Goal: Check status: Check status

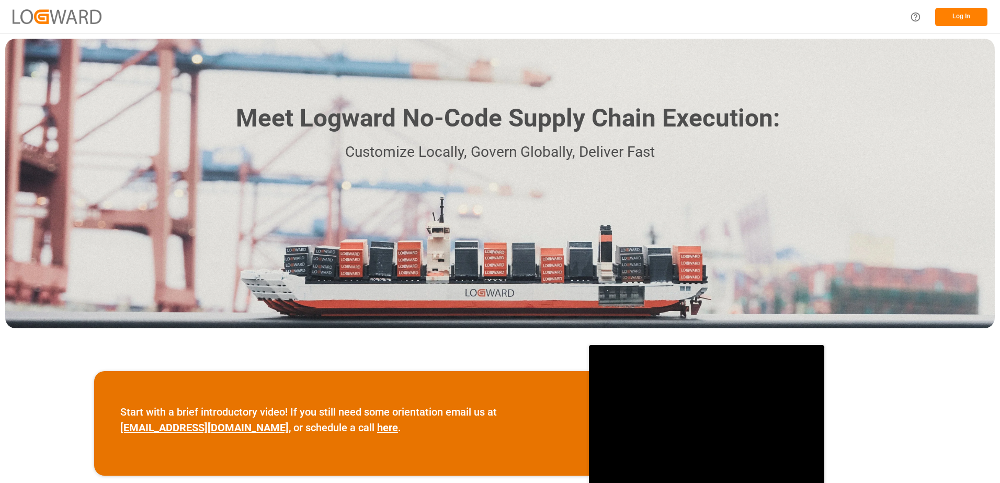
click at [953, 14] on button "Log In" at bounding box center [962, 17] width 52 height 18
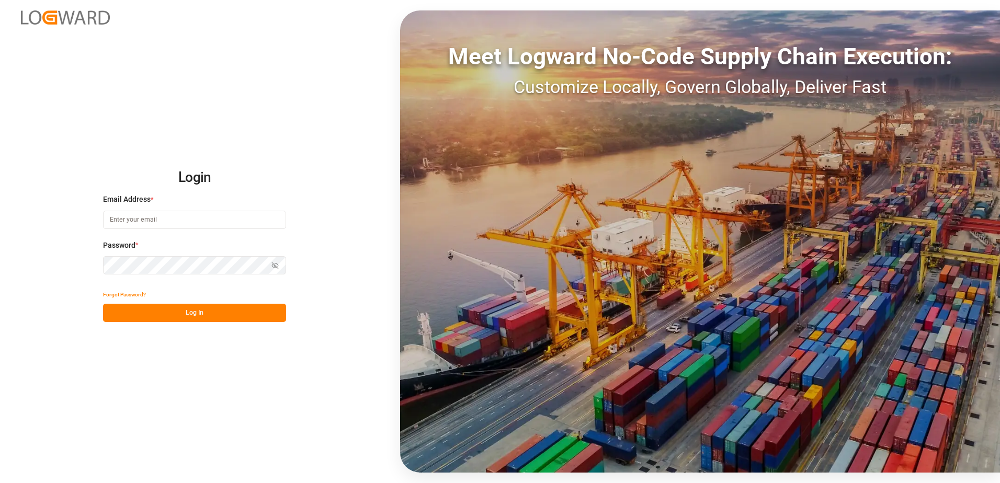
type input "[EMAIL_ADDRESS][DOMAIN_NAME]"
click at [180, 313] on button "Log In" at bounding box center [194, 313] width 183 height 18
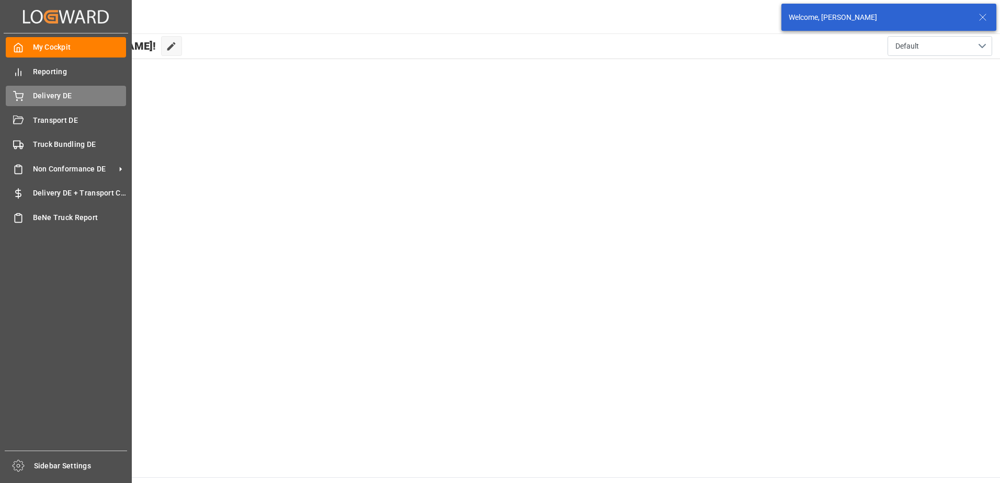
click at [38, 91] on span "Delivery DE" at bounding box center [80, 96] width 94 height 11
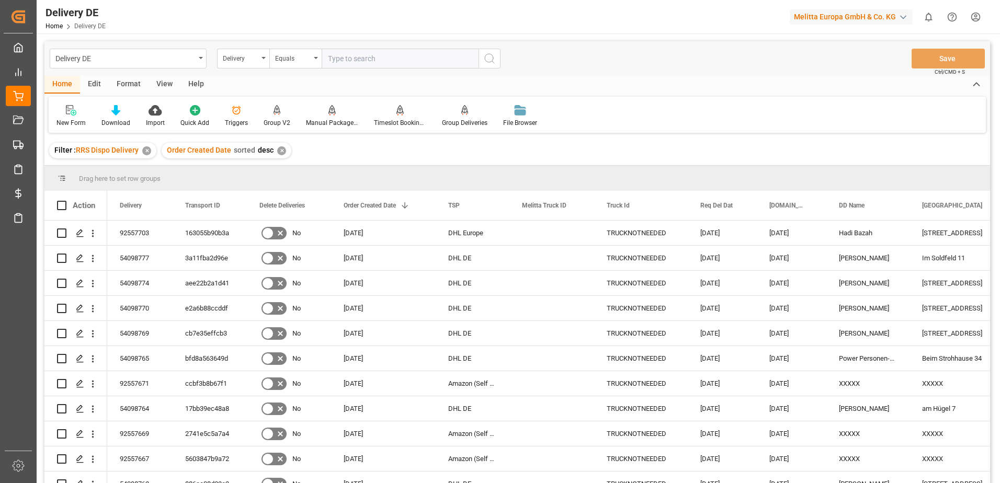
click at [266, 60] on div "Delivery" at bounding box center [243, 59] width 52 height 20
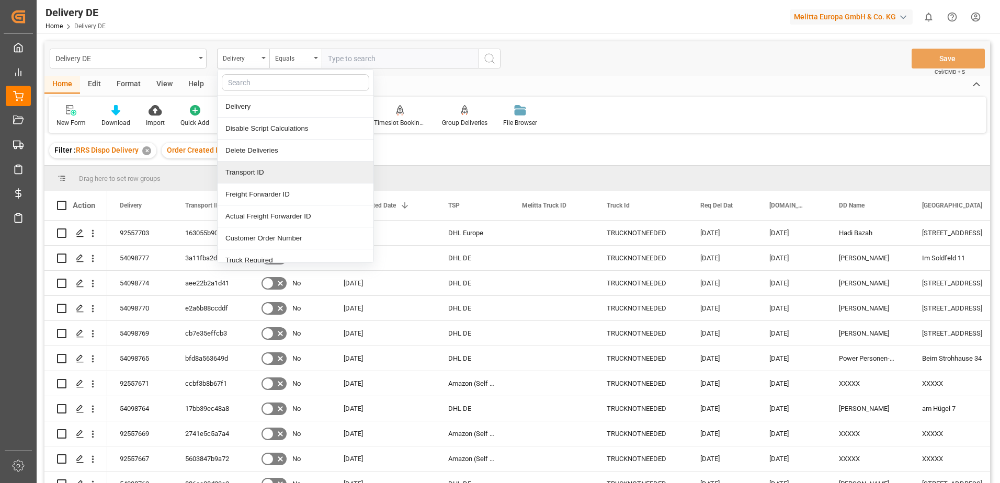
click at [245, 173] on div "Transport ID" at bounding box center [296, 173] width 156 height 22
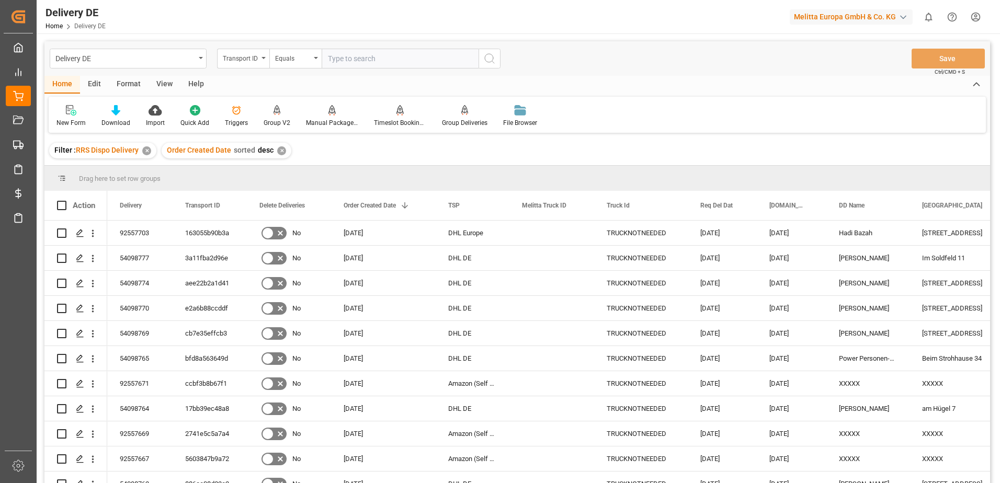
click at [340, 57] on input "text" at bounding box center [400, 59] width 157 height 20
click at [365, 54] on input "text" at bounding box center [400, 59] width 157 height 20
paste input "b497025970e8"
type input "b497025970e8"
click at [486, 61] on circle "search button" at bounding box center [489, 58] width 8 height 8
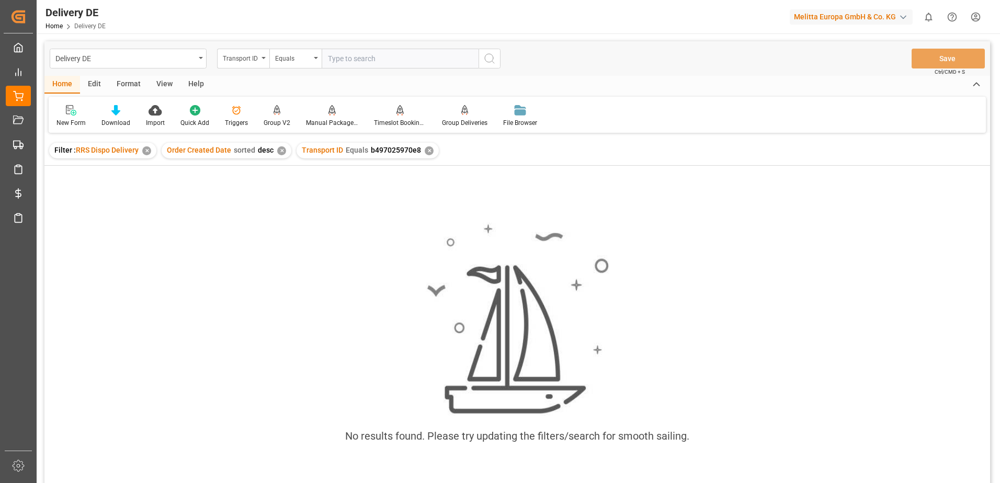
click at [425, 151] on div "✕" at bounding box center [429, 151] width 9 height 9
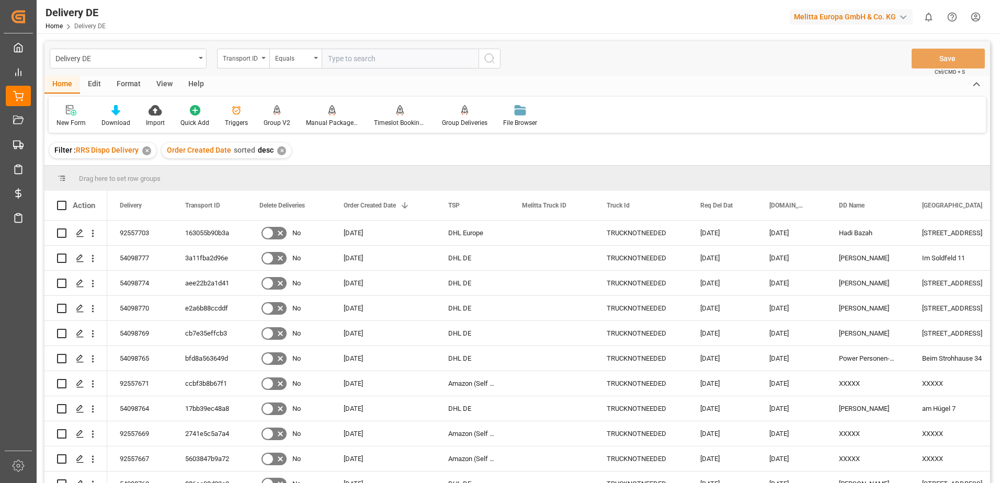
click at [263, 58] on icon "open menu" at bounding box center [264, 58] width 4 height 2
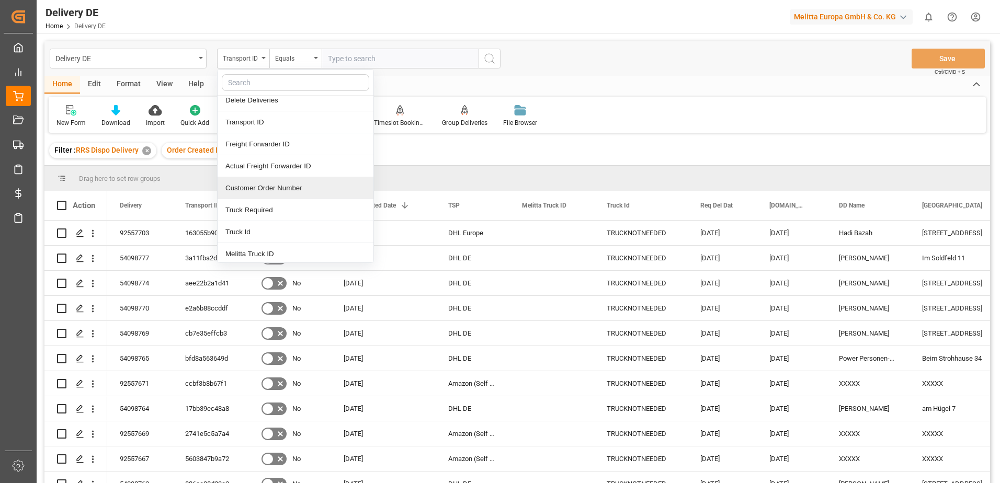
scroll to position [52, 0]
click at [251, 229] on div "Truck Id" at bounding box center [296, 230] width 156 height 22
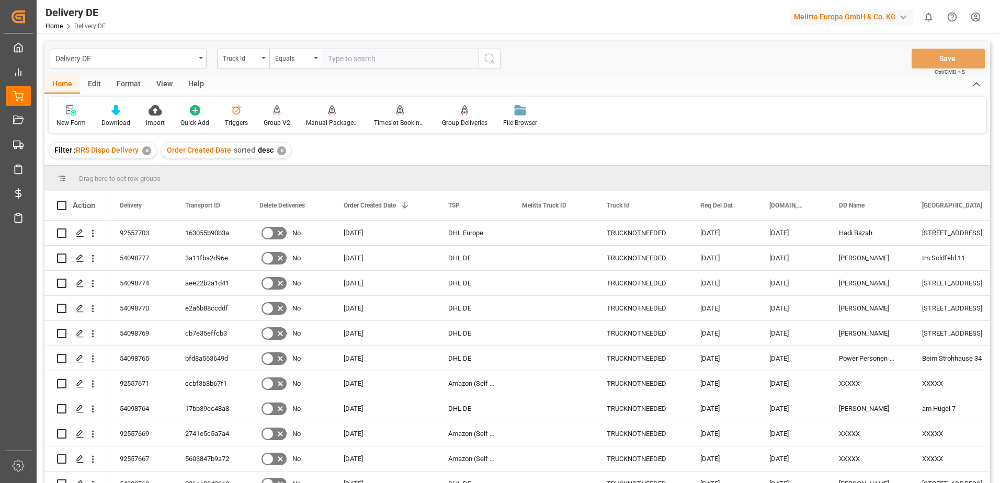
click at [347, 62] on input "text" at bounding box center [400, 59] width 157 height 20
click at [395, 64] on input "text" at bounding box center [400, 59] width 157 height 20
paste input "b497025970e8"
type input "b497025970e8"
click at [489, 60] on icon "search button" at bounding box center [489, 58] width 13 height 13
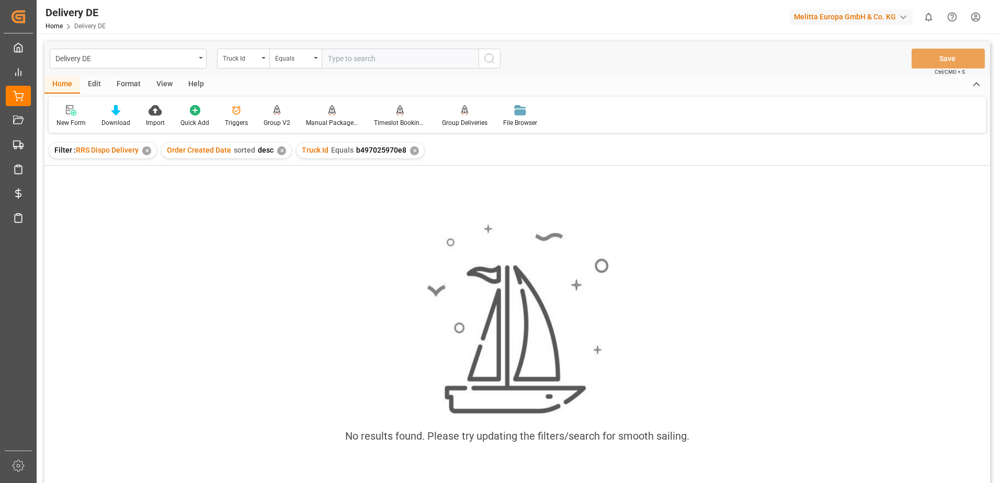
click at [412, 149] on div "✕" at bounding box center [414, 151] width 9 height 9
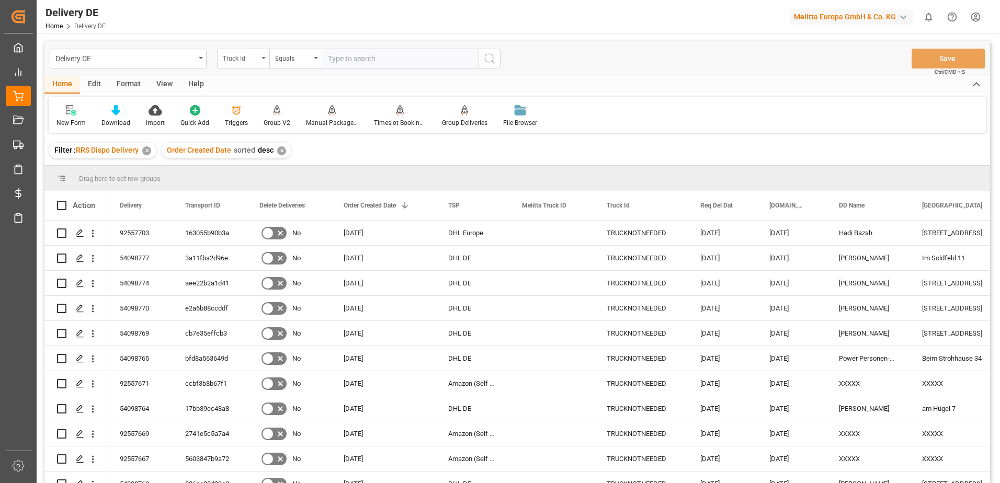
click at [264, 58] on icon "open menu" at bounding box center [264, 58] width 4 height 2
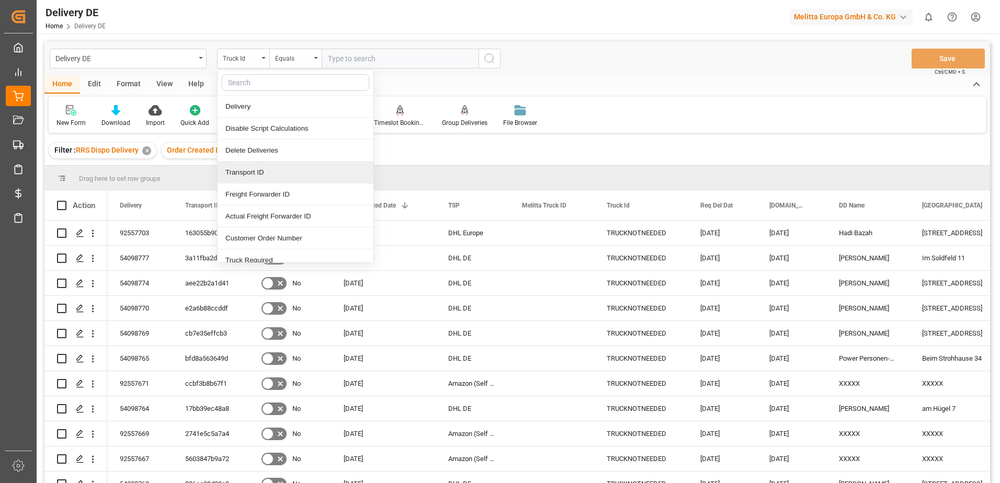
click at [248, 174] on div "Transport ID" at bounding box center [296, 173] width 156 height 22
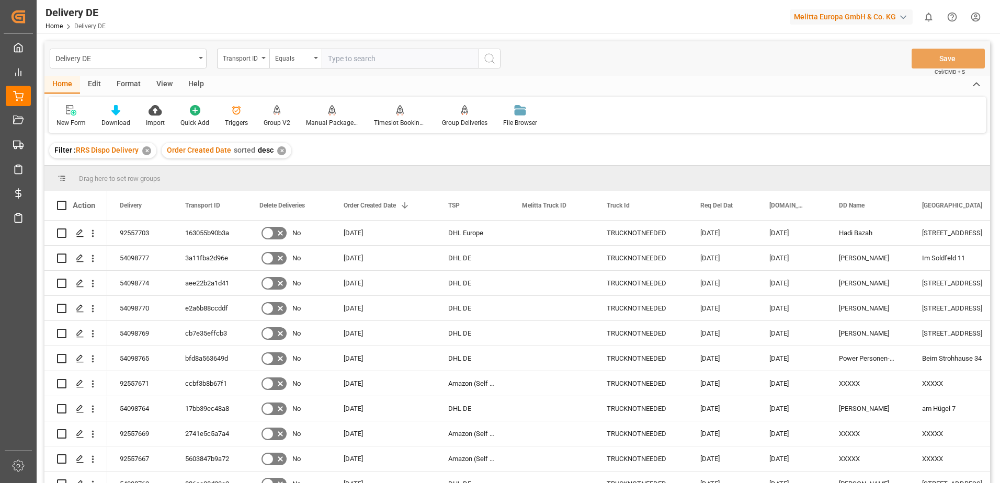
click at [339, 59] on input "text" at bounding box center [400, 59] width 157 height 20
paste input "b497025970e8"
type input "b497025970e8"
click at [483, 56] on icon "search button" at bounding box center [489, 58] width 13 height 13
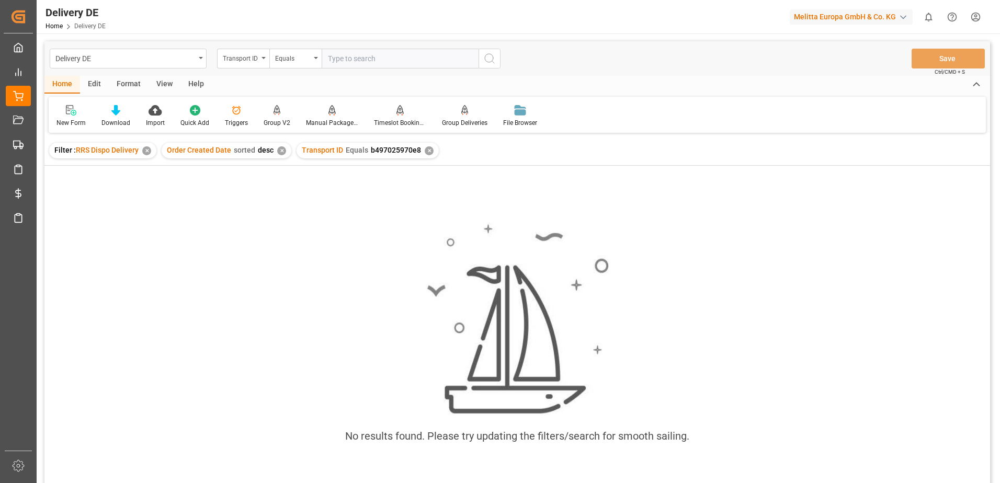
click at [425, 151] on div "✕" at bounding box center [429, 151] width 9 height 9
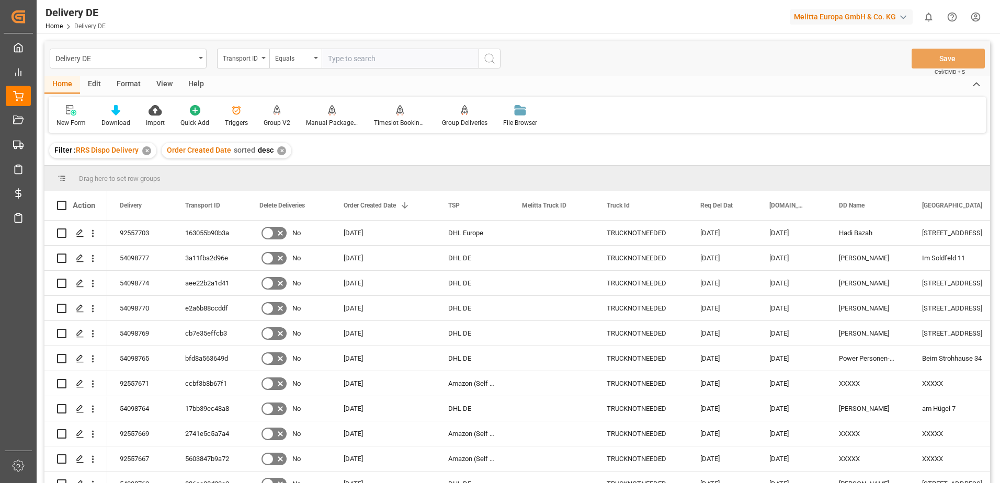
click at [977, 13] on html "Created by potrace 1.15, written by [PERSON_NAME] [DATE]-[DATE] Created by potr…" at bounding box center [500, 241] width 1000 height 483
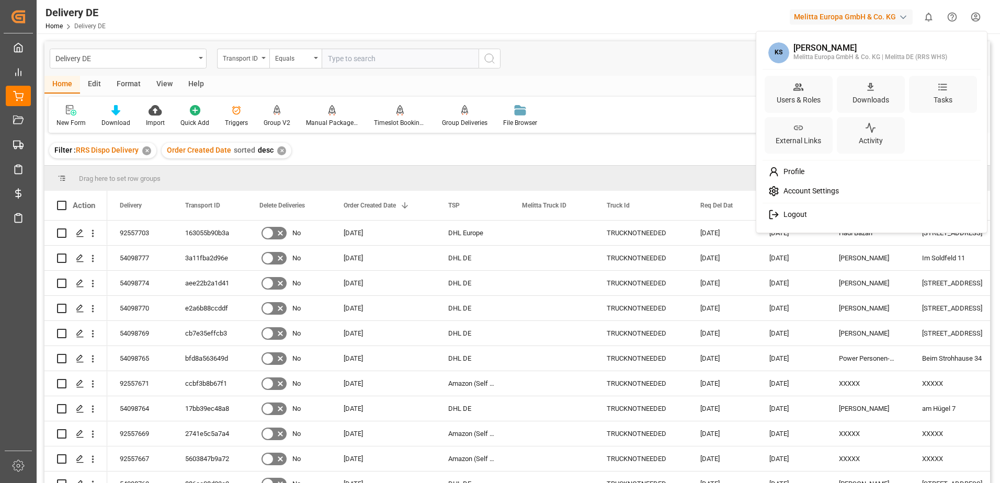
click at [793, 216] on span "Logout" at bounding box center [794, 214] width 28 height 9
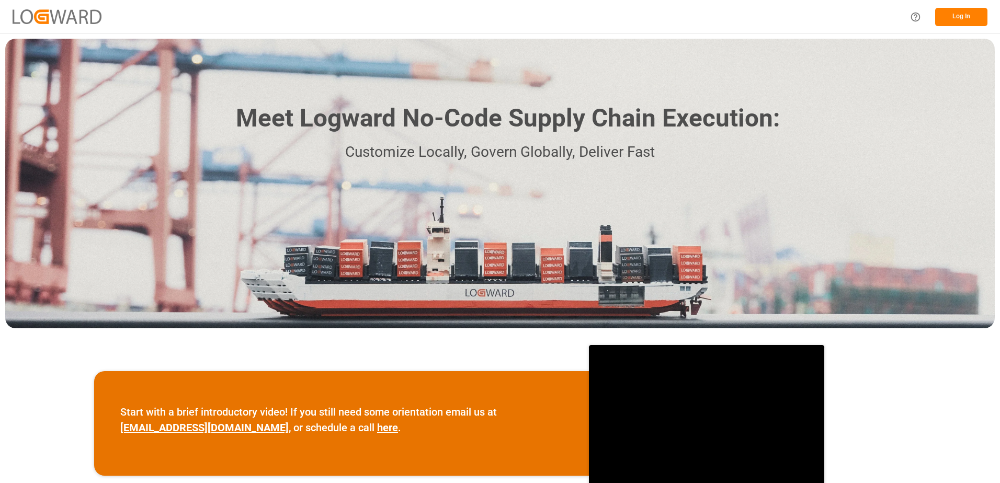
click at [966, 17] on button "Log In" at bounding box center [962, 17] width 52 height 18
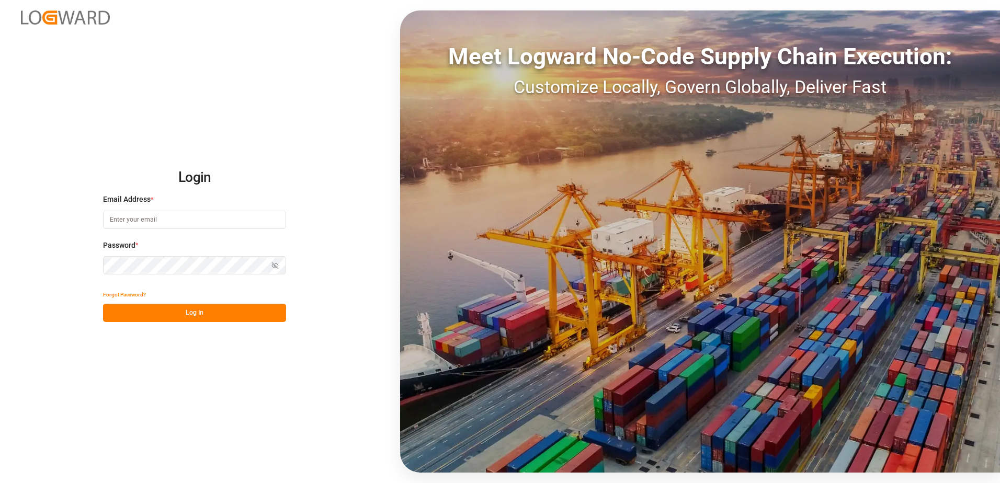
type input "[EMAIL_ADDRESS][DOMAIN_NAME]"
click at [220, 314] on button "Log In" at bounding box center [194, 313] width 183 height 18
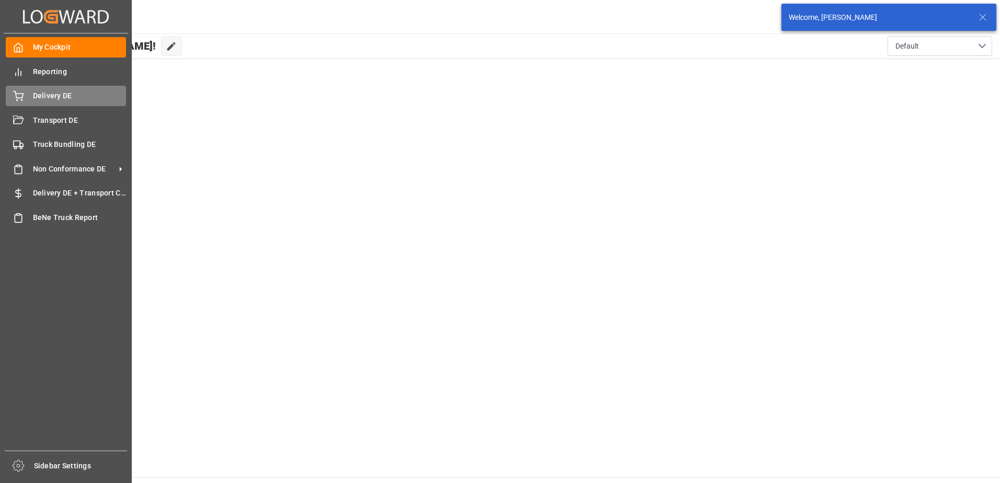
click at [23, 94] on icon at bounding box center [18, 95] width 9 height 7
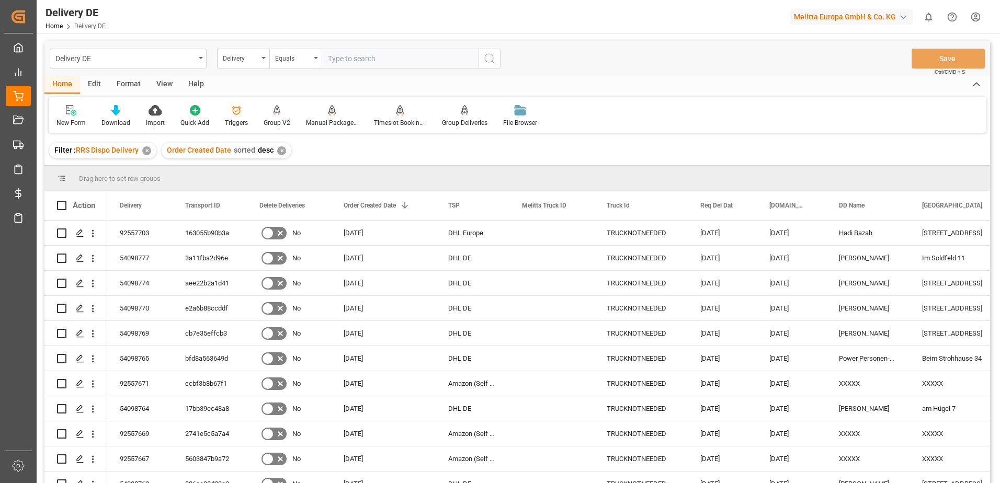
click at [333, 54] on input "text" at bounding box center [400, 59] width 157 height 20
click at [267, 58] on div "Delivery" at bounding box center [243, 59] width 52 height 20
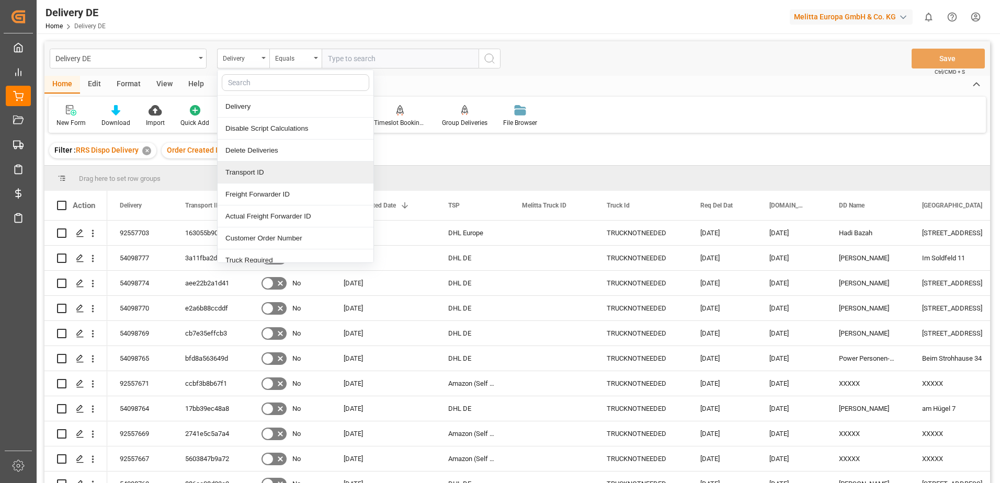
scroll to position [52, 0]
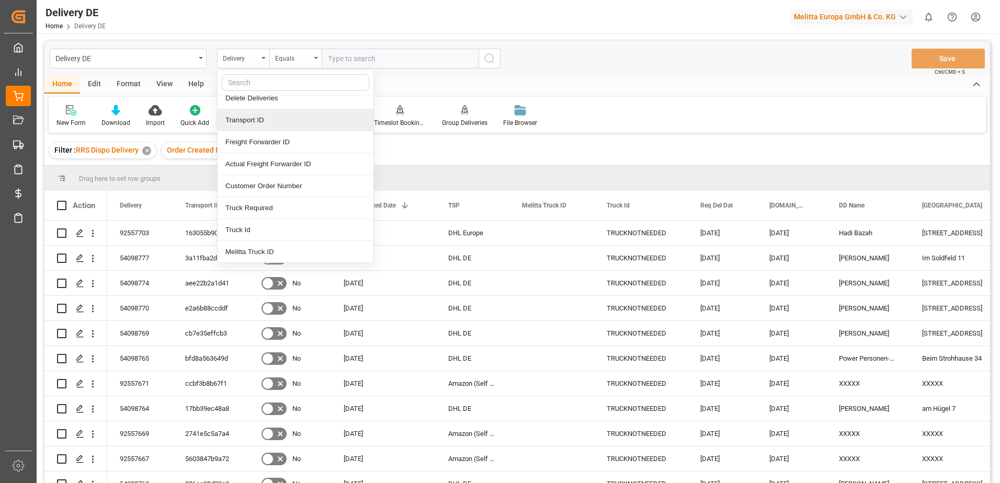
click at [262, 122] on div "Transport ID" at bounding box center [296, 120] width 156 height 22
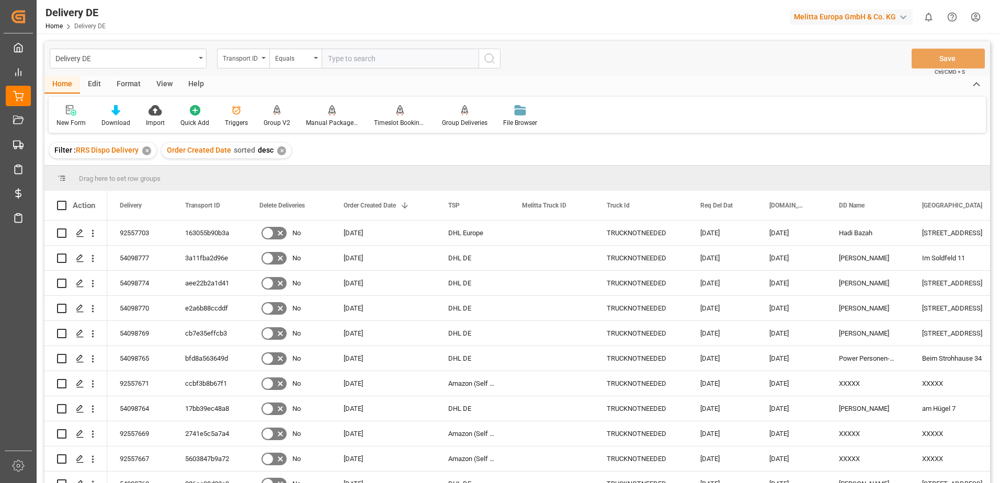
click at [358, 60] on input "text" at bounding box center [400, 59] width 157 height 20
paste input "b497025970e8"
type input "b497025970e8"
click at [488, 60] on icon "search button" at bounding box center [489, 58] width 13 height 13
